Goal: Information Seeking & Learning: Learn about a topic

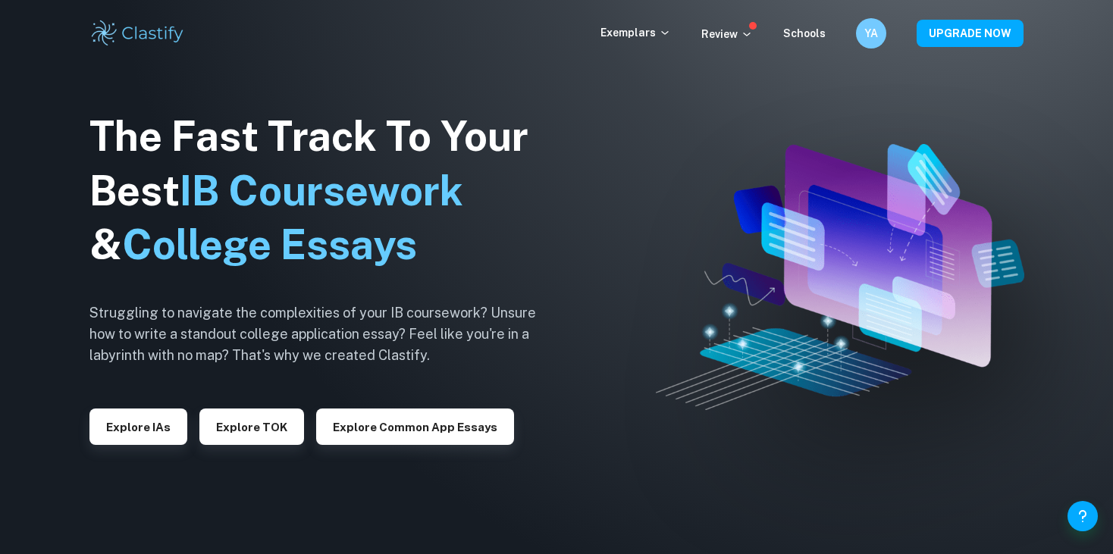
click at [419, 36] on div "Exemplars Review Schools YA UPGRADE NOW" at bounding box center [556, 33] width 970 height 30
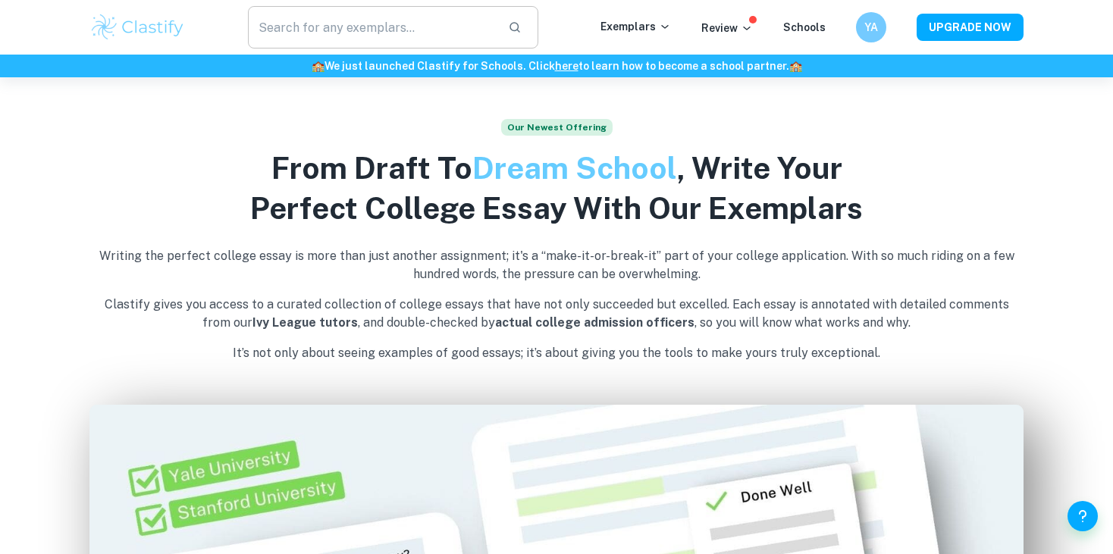
scroll to position [540, 0]
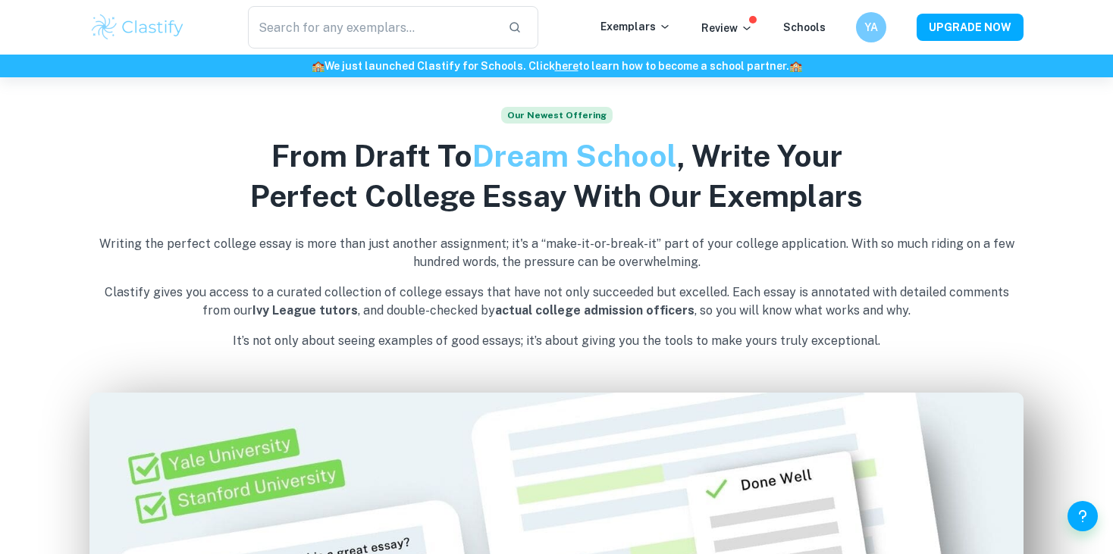
click at [415, 5] on div "​ Exemplars Review Schools YA UPGRADE NOW" at bounding box center [556, 27] width 1113 height 55
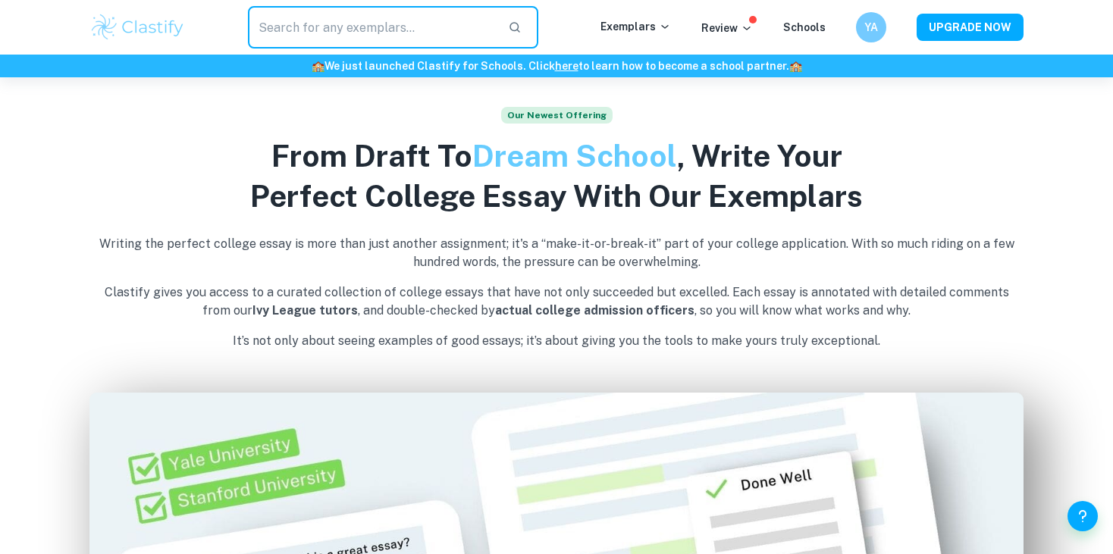
click at [412, 16] on input "text" at bounding box center [372, 27] width 248 height 42
type input "Extended essay"
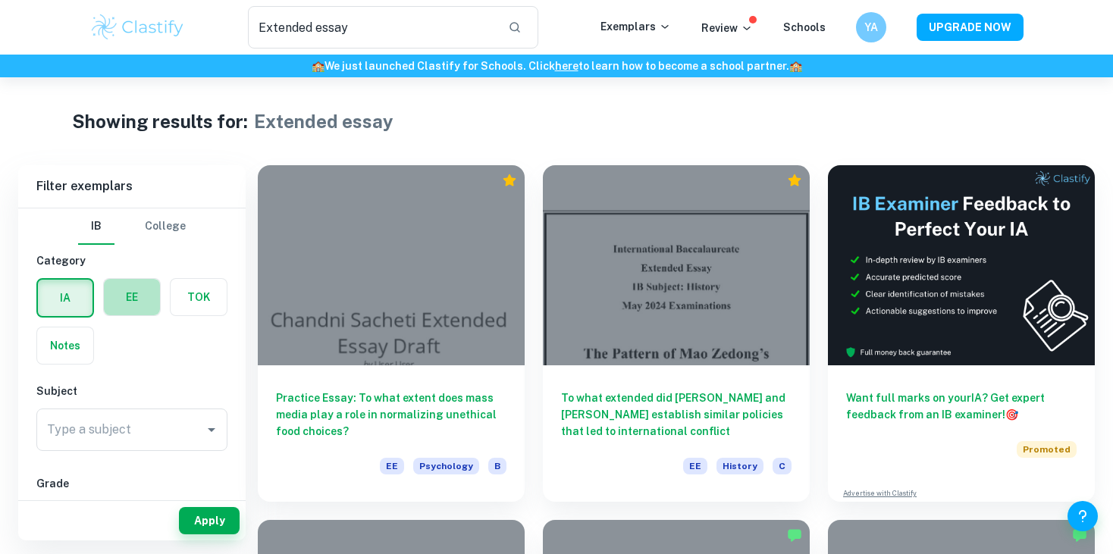
click at [113, 302] on label "button" at bounding box center [132, 297] width 56 height 36
click at [0, 0] on input "radio" at bounding box center [0, 0] width 0 height 0
click at [146, 418] on input "Type a subject" at bounding box center [120, 429] width 155 height 29
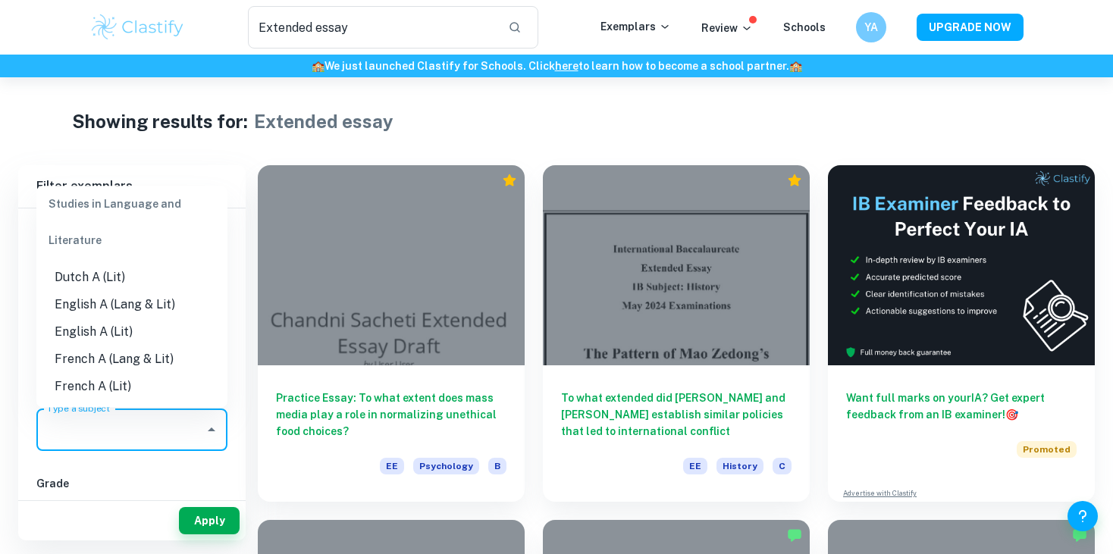
scroll to position [136, 0]
click at [187, 314] on li "English A (Lang & Lit)" at bounding box center [131, 306] width 191 height 27
type input "English A (Lang & Lit)"
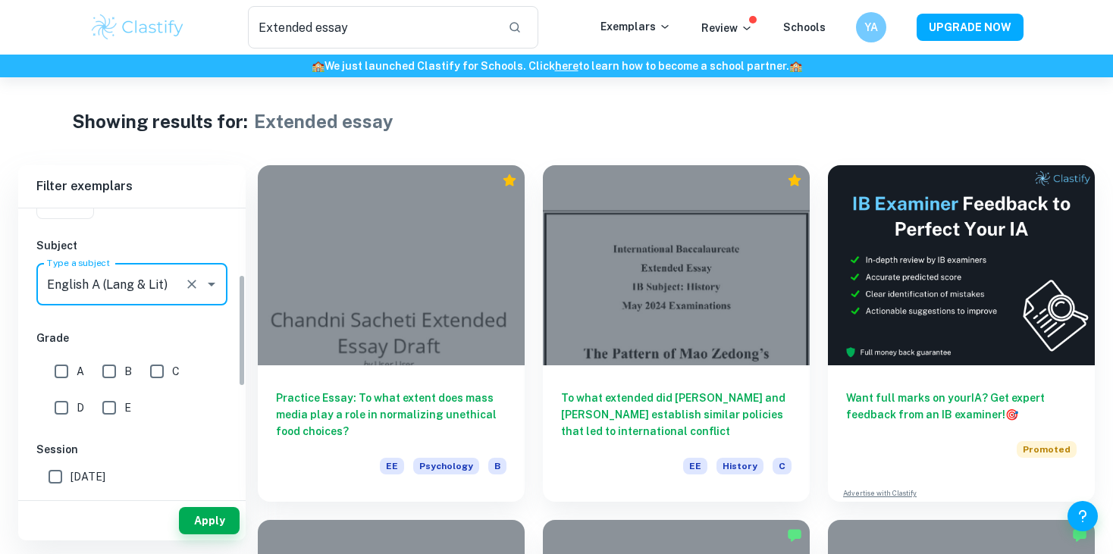
scroll to position [170, 0]
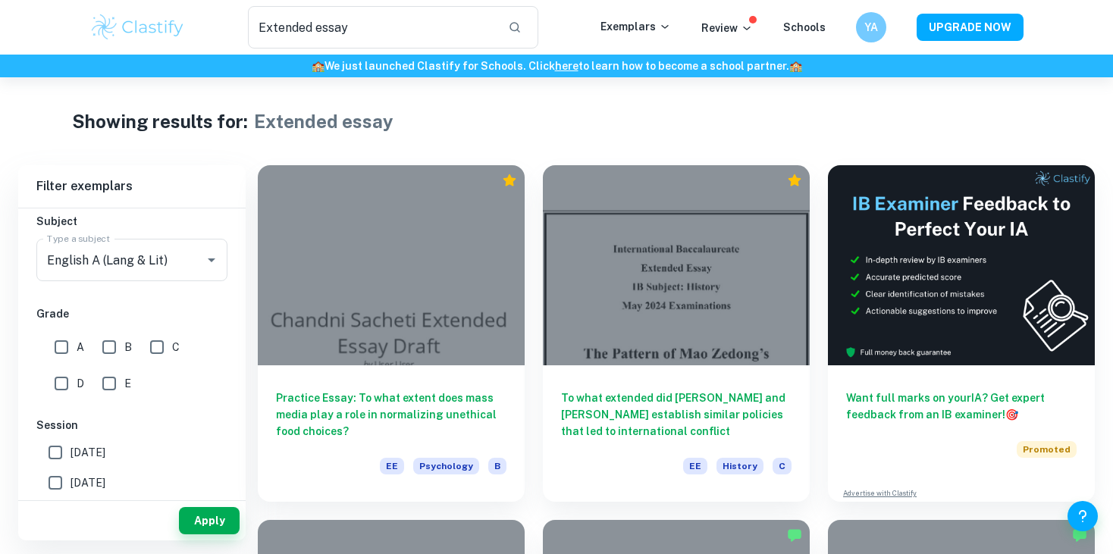
click at [137, 393] on div "E" at bounding box center [119, 380] width 47 height 36
click at [68, 337] on input "A" at bounding box center [61, 347] width 30 height 30
checkbox input "true"
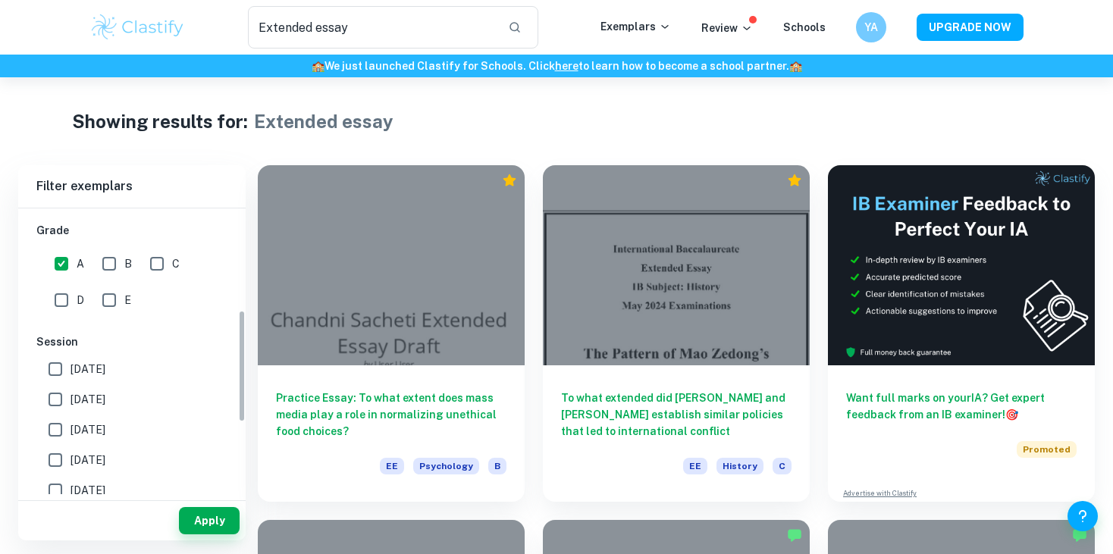
scroll to position [276, 0]
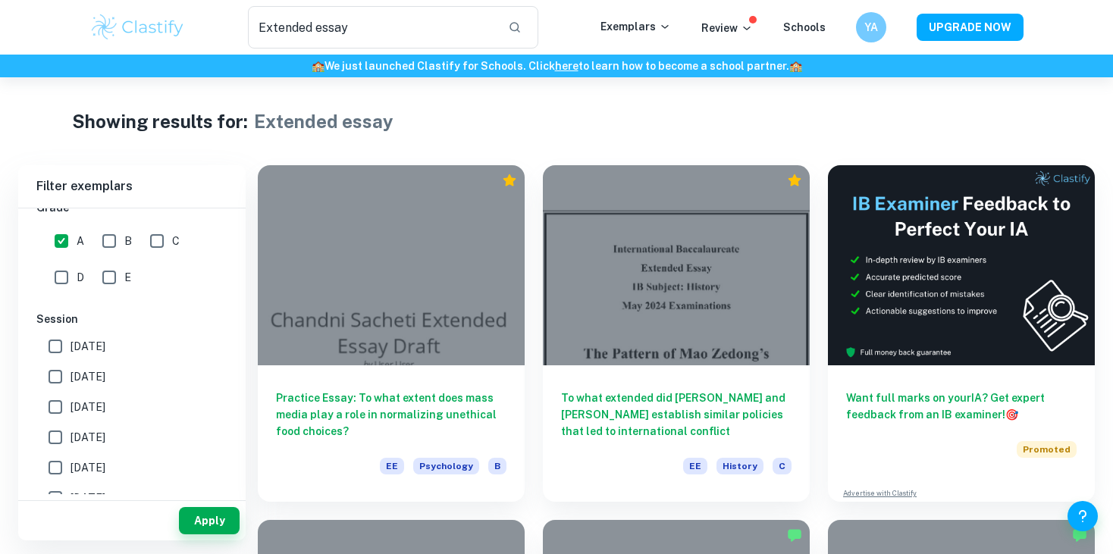
click at [76, 349] on span "[DATE]" at bounding box center [88, 346] width 35 height 17
click at [71, 349] on input "[DATE]" at bounding box center [55, 346] width 30 height 30
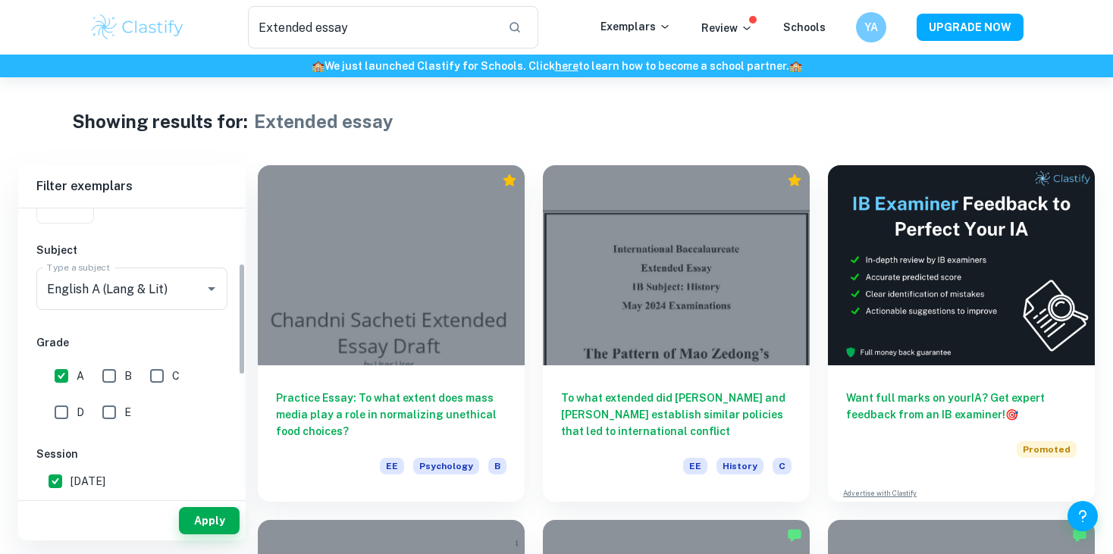
scroll to position [140, 0]
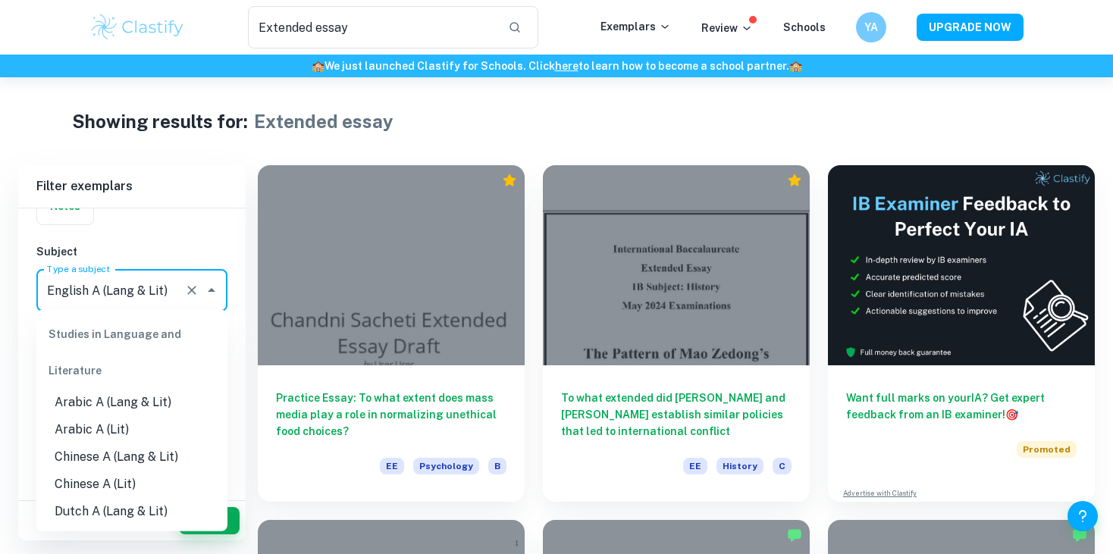
click at [158, 293] on input "English A (Lang & Lit)" at bounding box center [110, 290] width 135 height 29
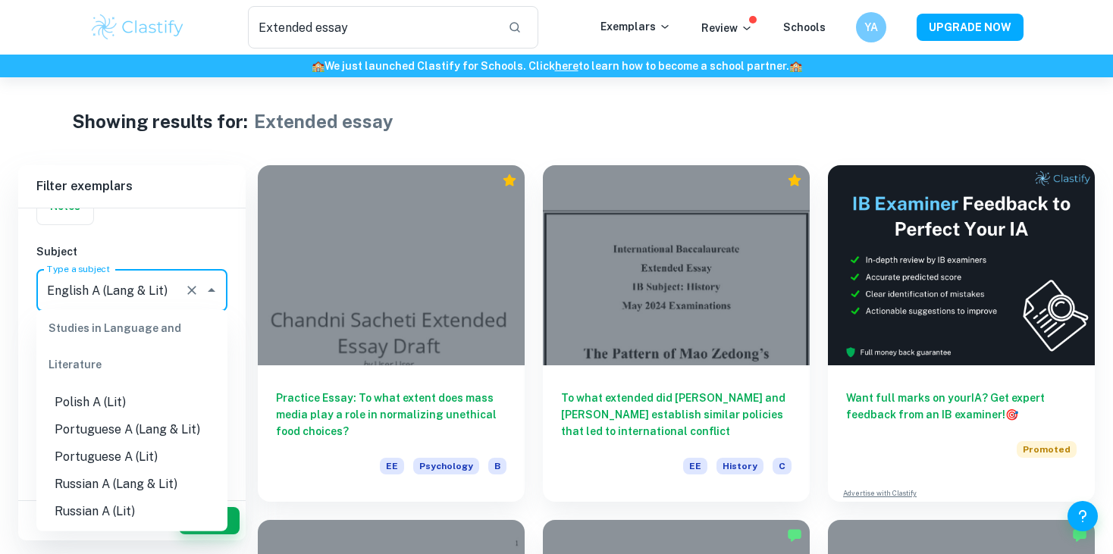
scroll to position [397, 0]
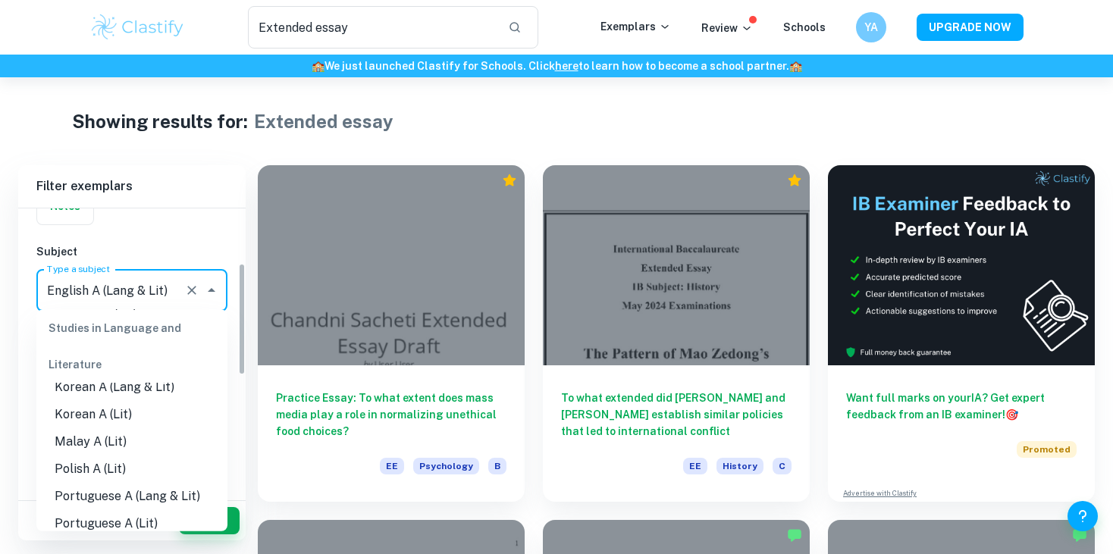
click at [221, 224] on div "IB College Category IA EE TOK Notes Subject Type a subject English A (Lang & Li…" at bounding box center [131, 435] width 227 height 732
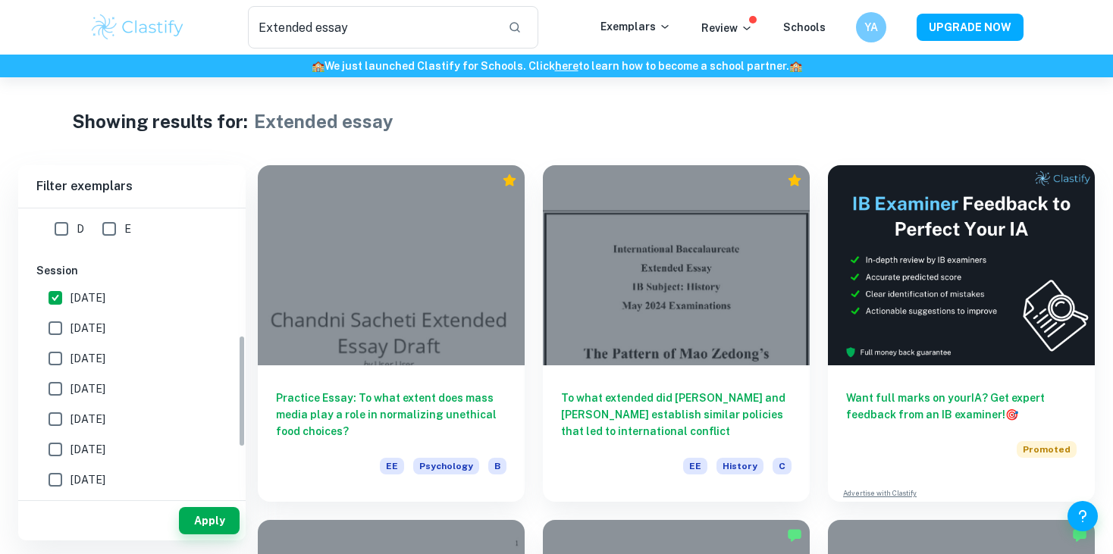
scroll to position [445, 0]
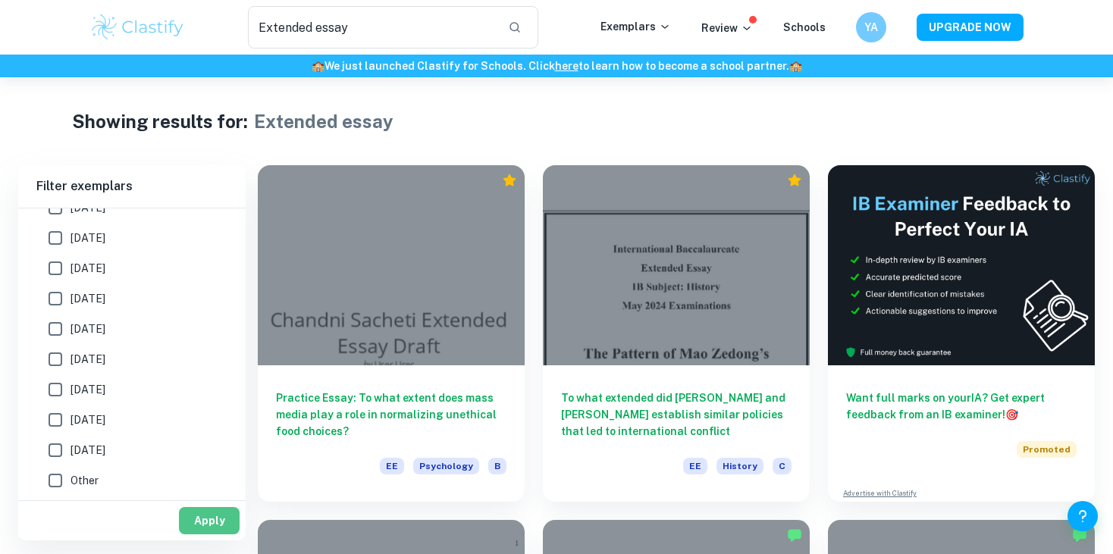
click at [193, 525] on button "Apply" at bounding box center [209, 520] width 61 height 27
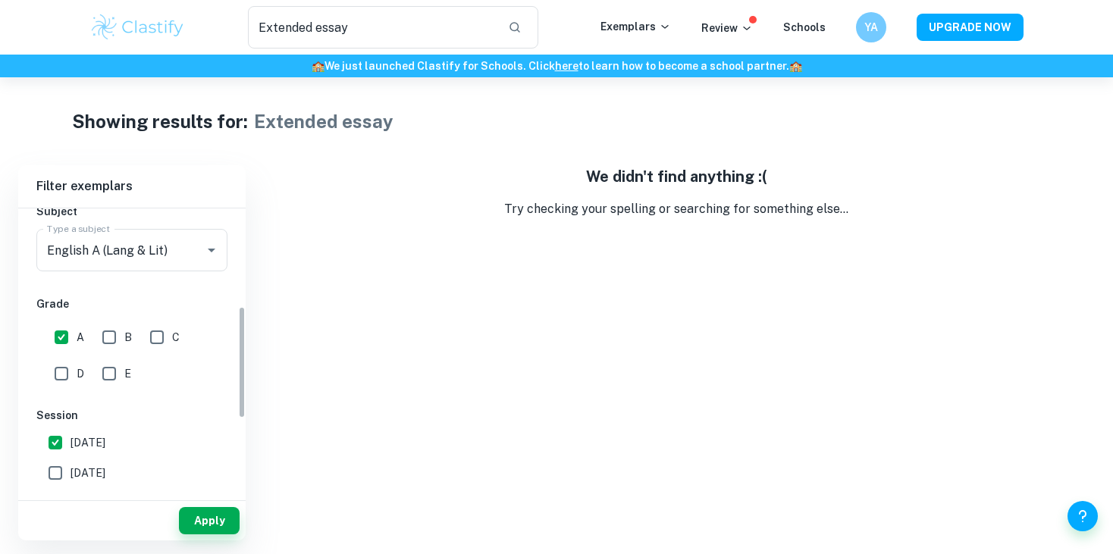
scroll to position [171, 0]
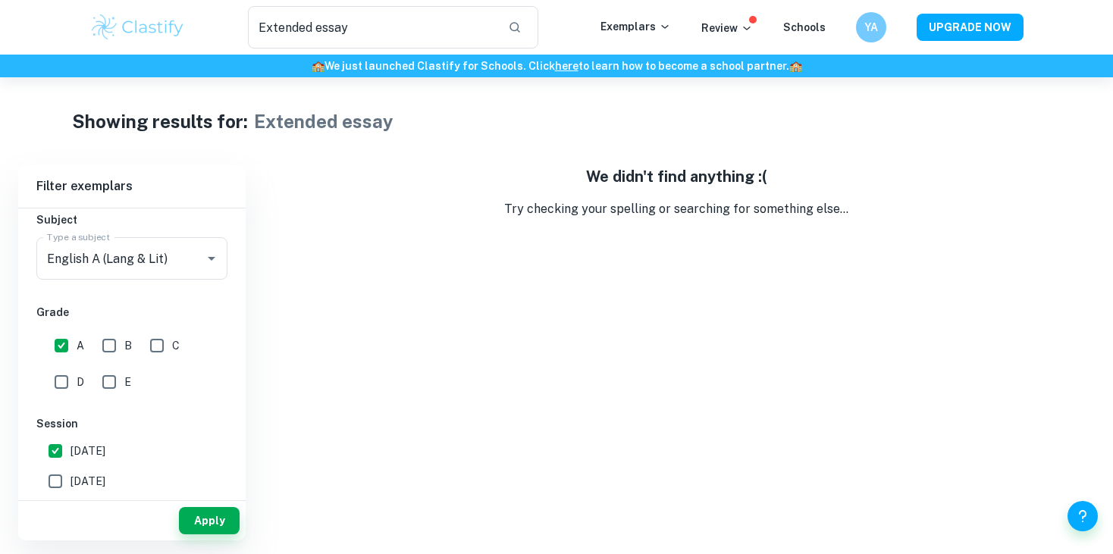
click at [83, 444] on span "[DATE]" at bounding box center [88, 451] width 35 height 17
click at [71, 444] on input "[DATE]" at bounding box center [55, 451] width 30 height 30
checkbox input "false"
click at [58, 346] on input "A" at bounding box center [61, 346] width 30 height 30
checkbox input "false"
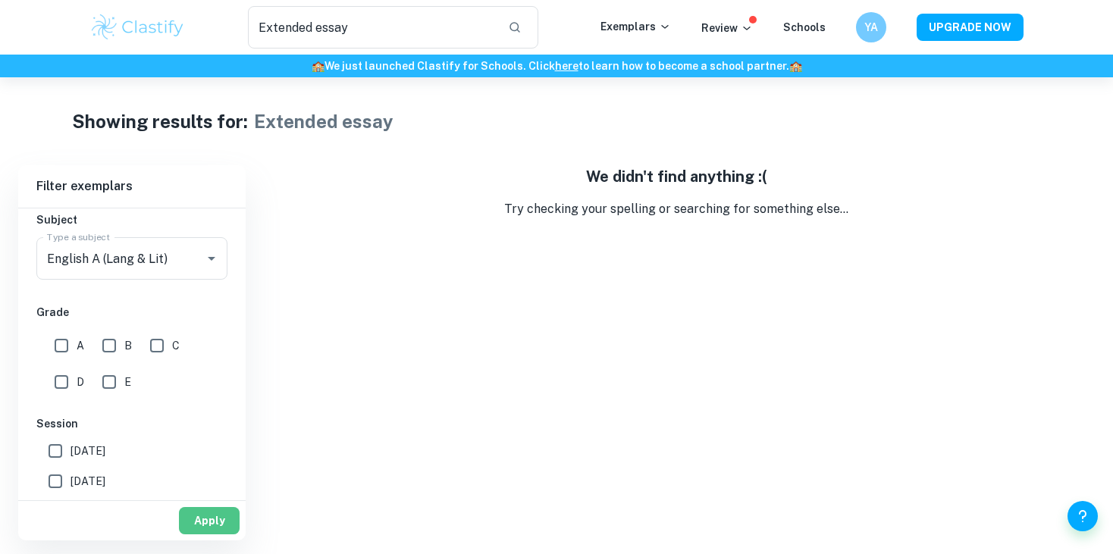
click at [199, 526] on button "Apply" at bounding box center [209, 520] width 61 height 27
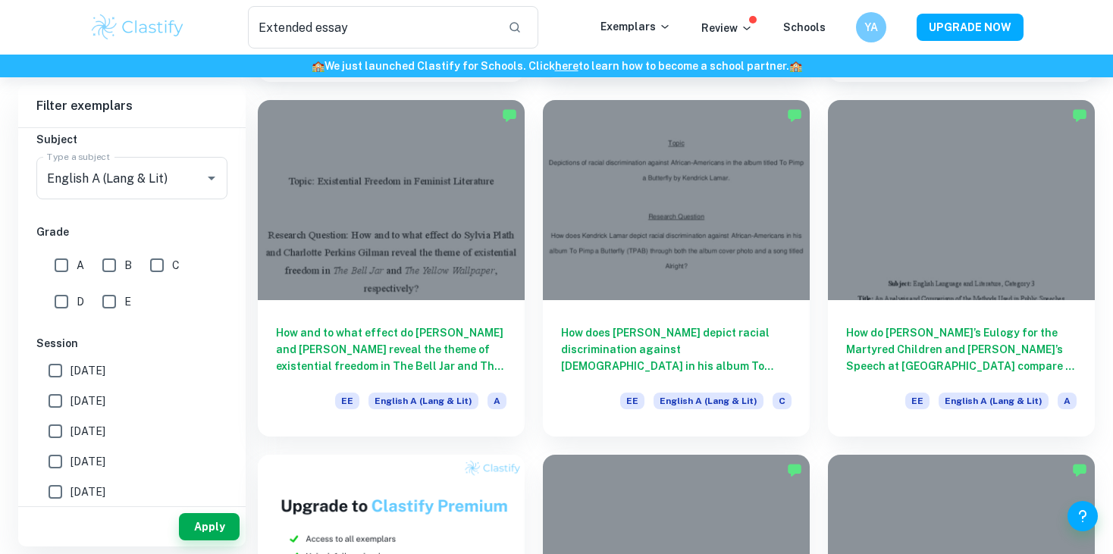
scroll to position [0, 0]
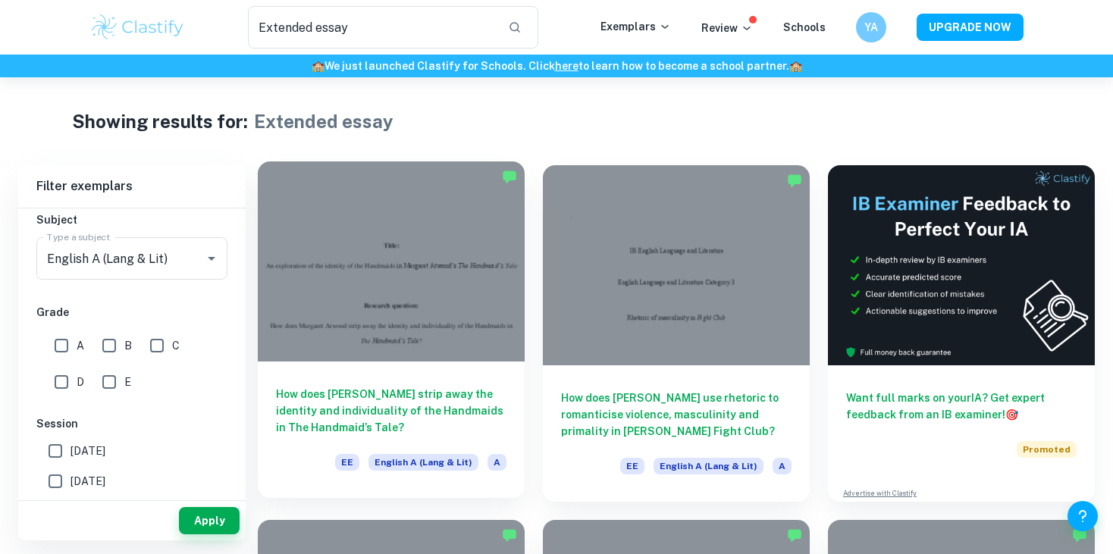
click at [469, 347] on div at bounding box center [391, 261] width 267 height 200
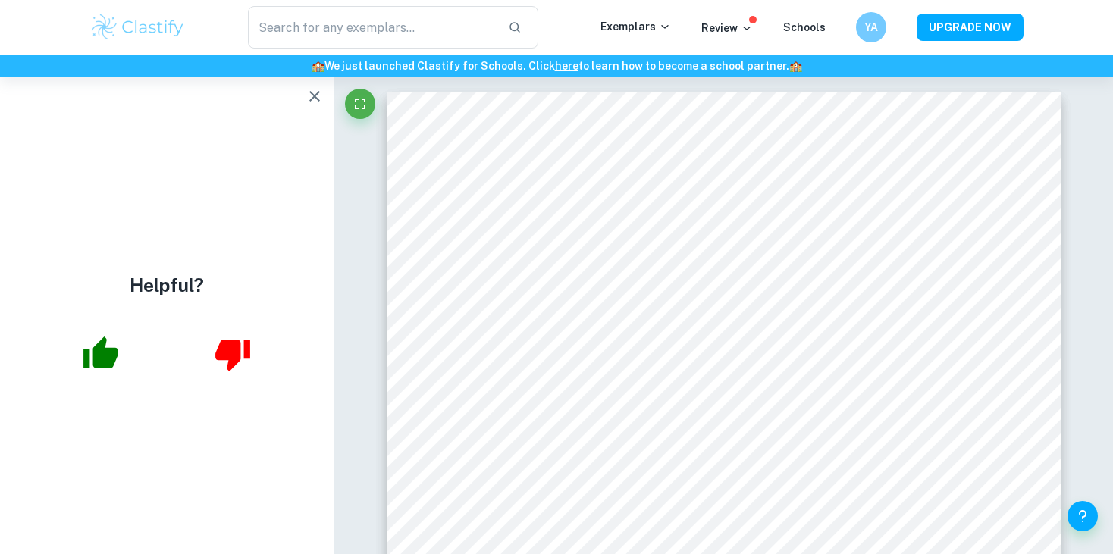
click at [317, 99] on icon "button" at bounding box center [314, 96] width 11 height 11
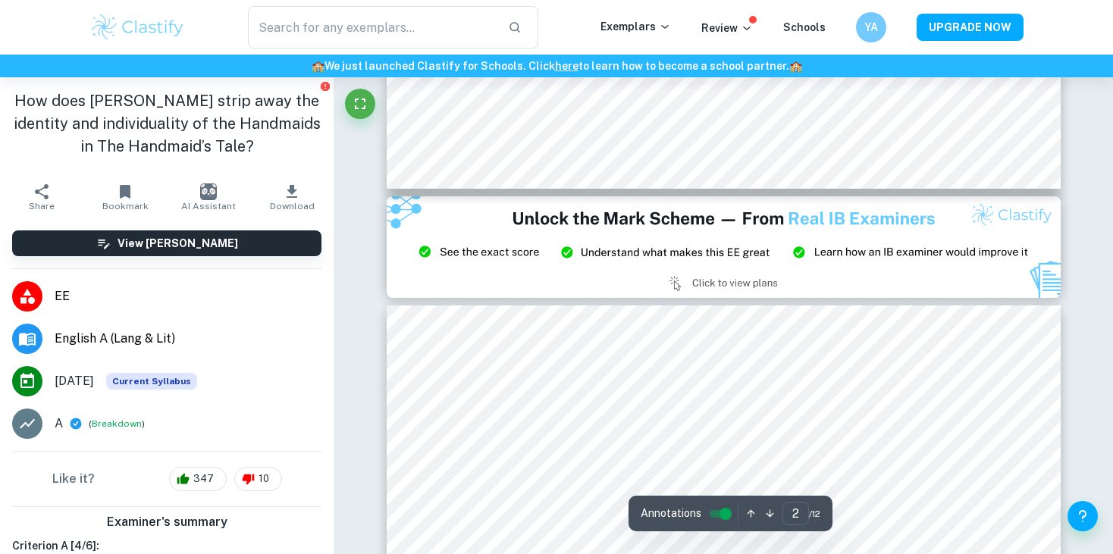
type input "3"
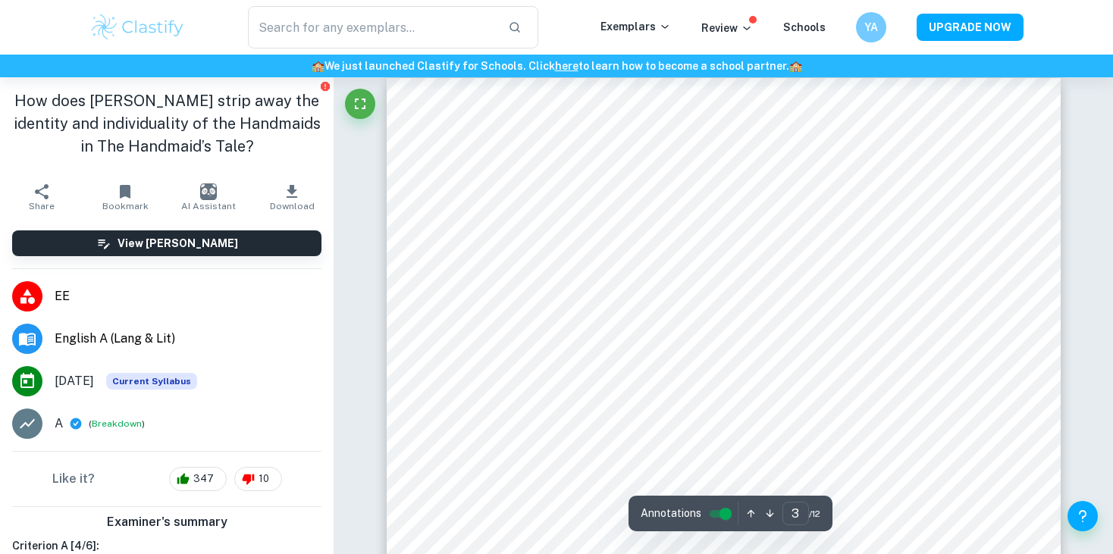
scroll to position [2123, 0]
